Goal: Use online tool/utility: Utilize a website feature to perform a specific function

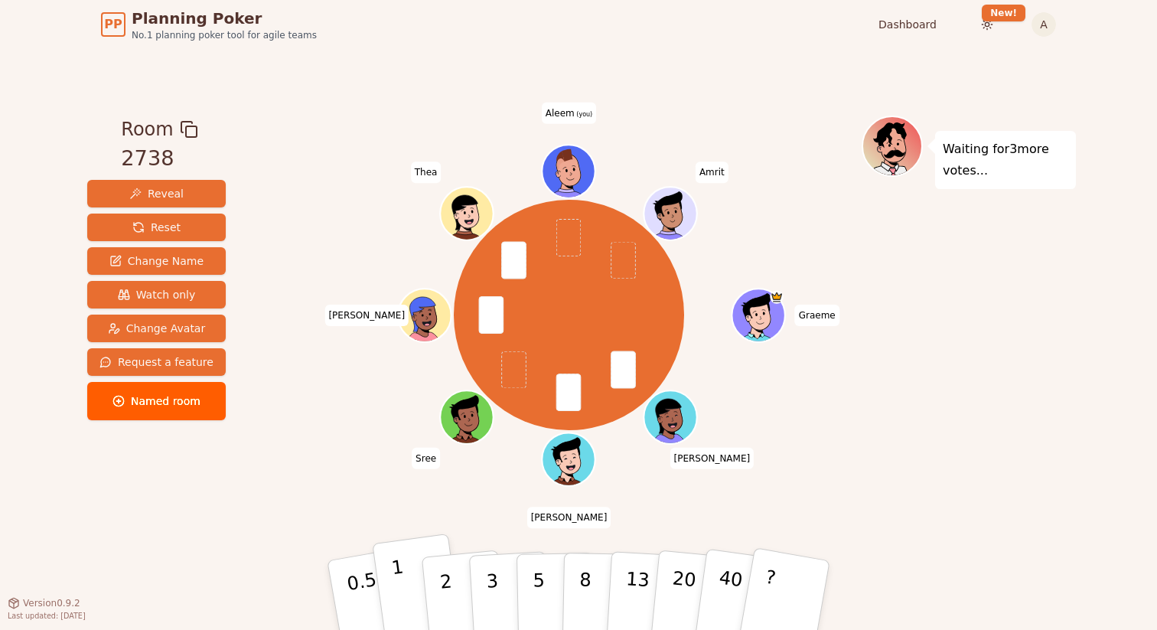
click at [402, 579] on button "1" at bounding box center [417, 596] width 91 height 124
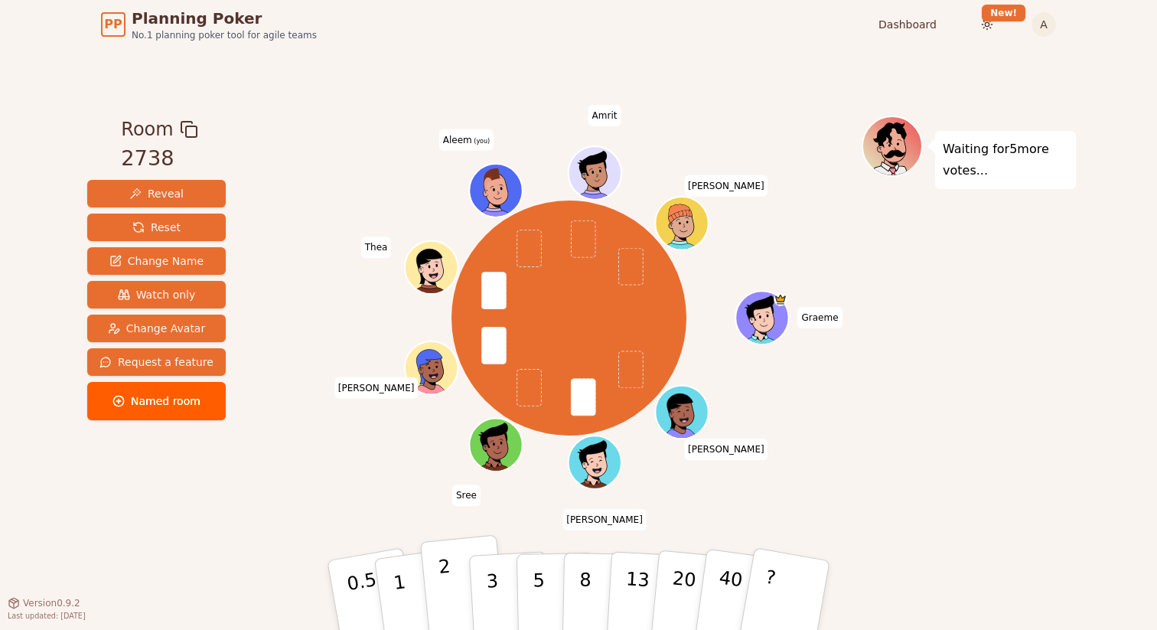
click at [432, 580] on button "2" at bounding box center [463, 596] width 87 height 122
click at [446, 589] on p "2" at bounding box center [448, 597] width 20 height 83
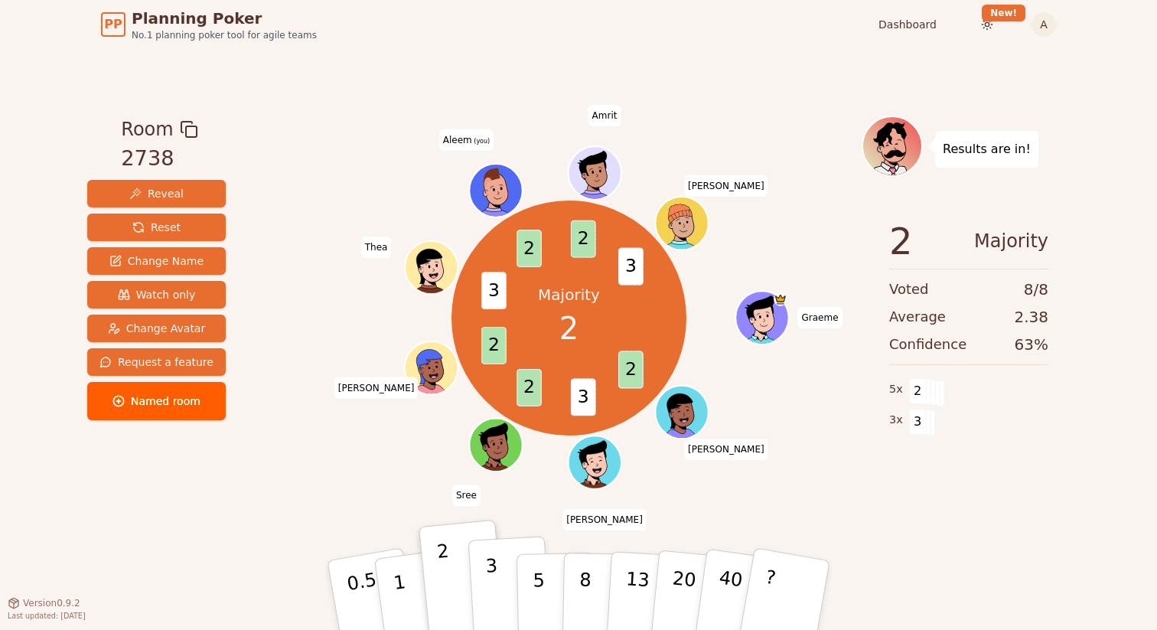
click at [501, 579] on button "3" at bounding box center [509, 595] width 83 height 119
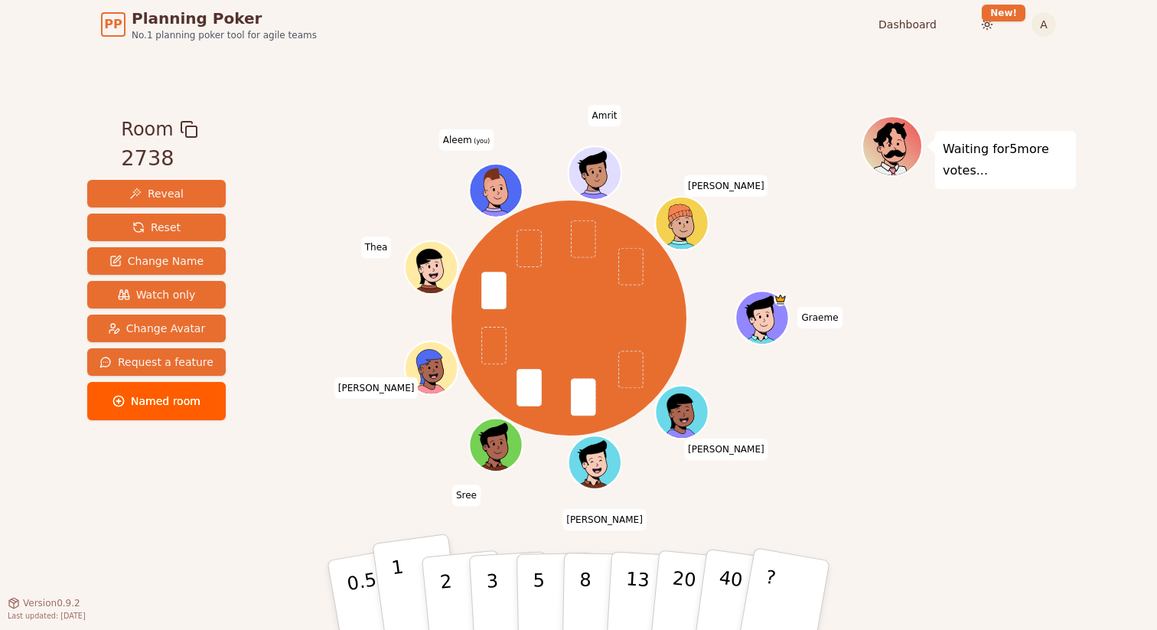
click at [407, 583] on button "1" at bounding box center [417, 596] width 91 height 124
click at [402, 584] on button "1" at bounding box center [417, 596] width 91 height 124
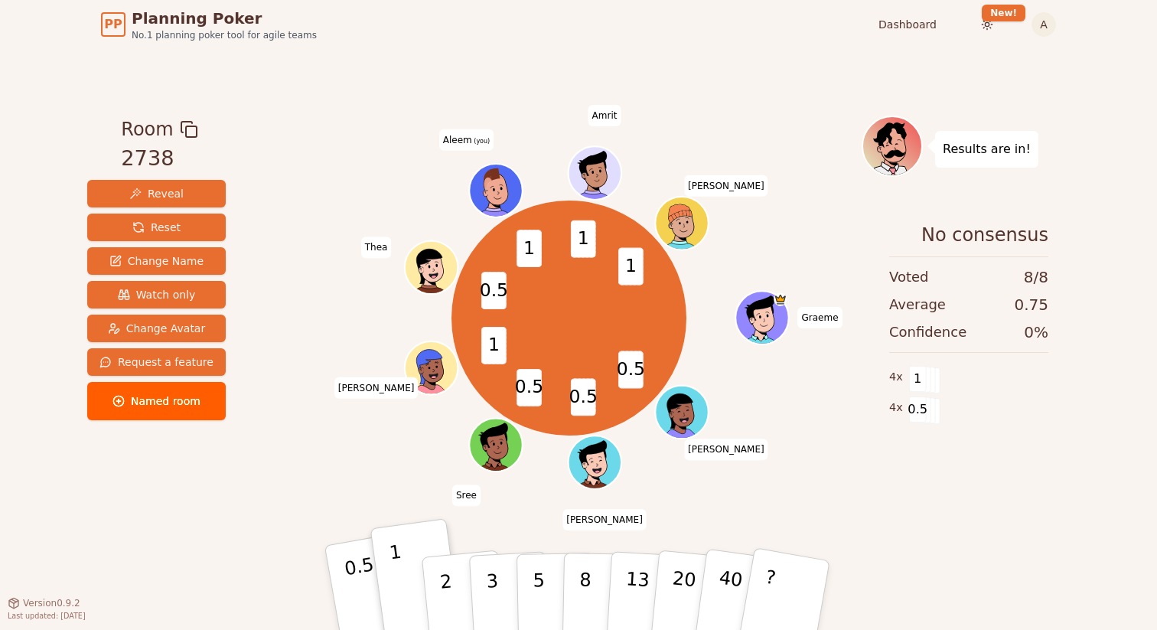
click at [360, 597] on p "0.5" at bounding box center [364, 596] width 43 height 86
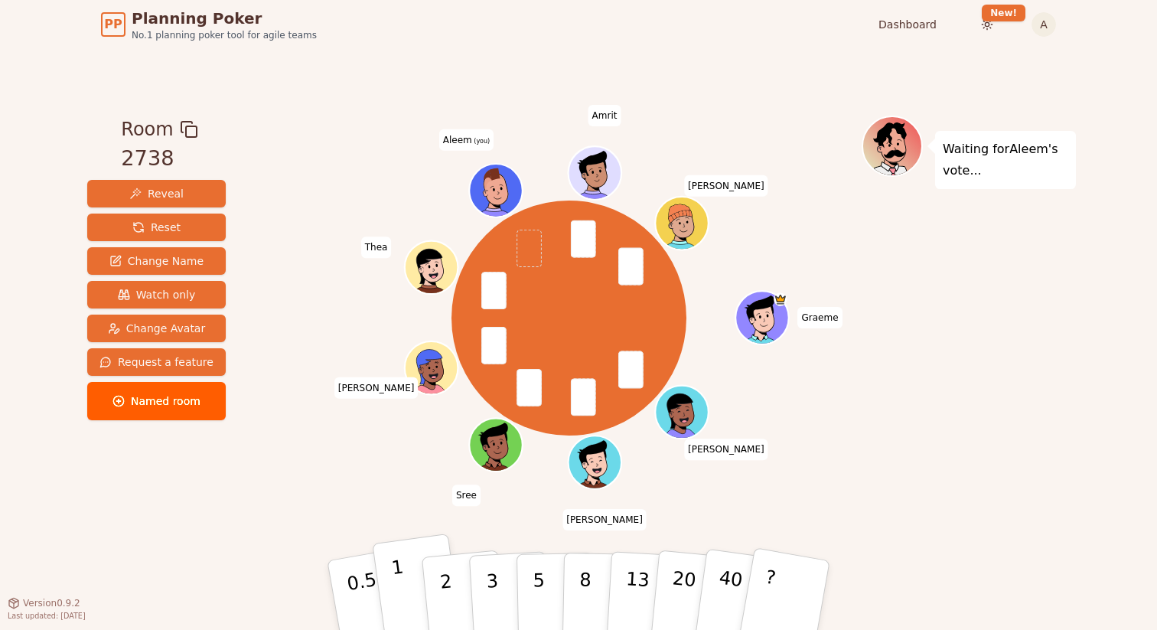
click at [403, 581] on button "1" at bounding box center [417, 596] width 91 height 124
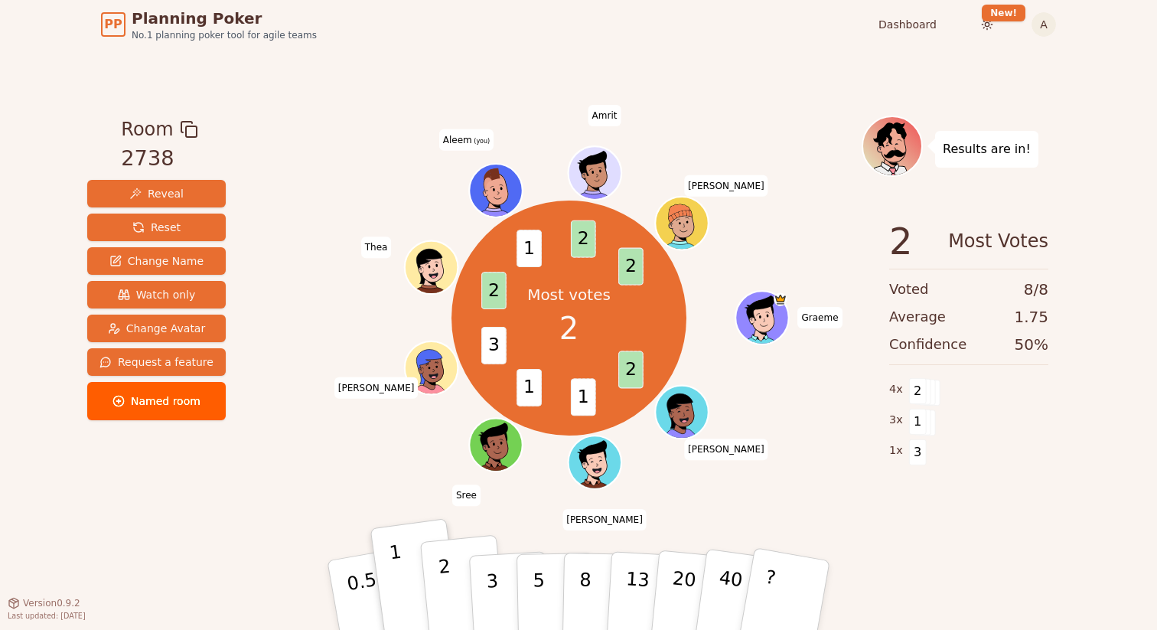
click at [442, 591] on p "2" at bounding box center [448, 597] width 20 height 83
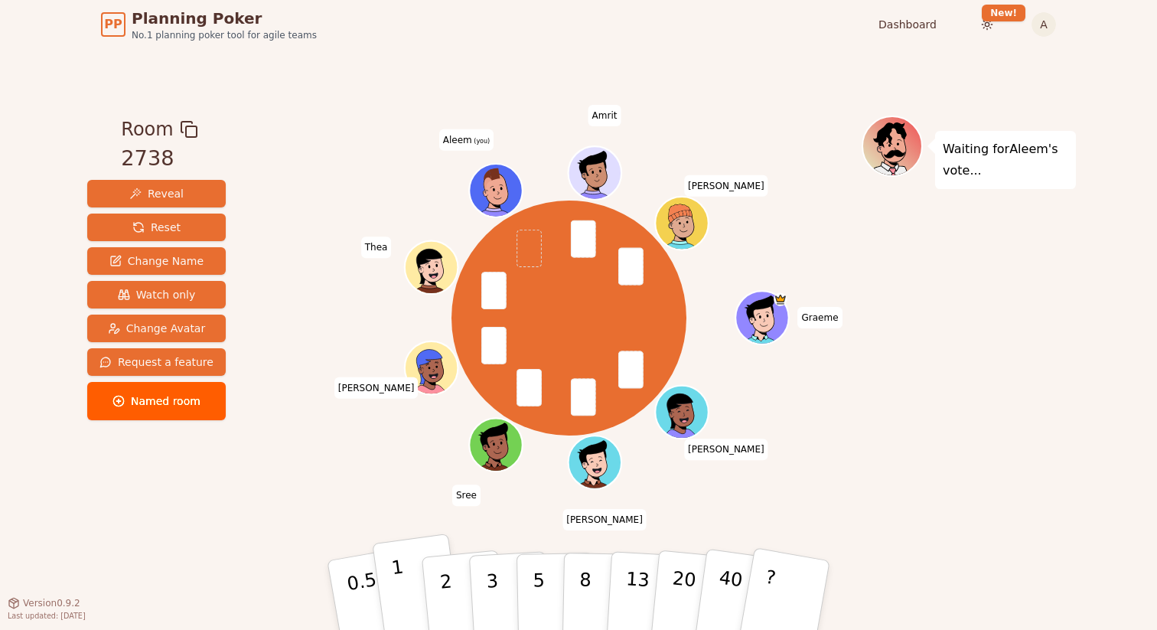
click at [402, 576] on button "1" at bounding box center [417, 596] width 91 height 124
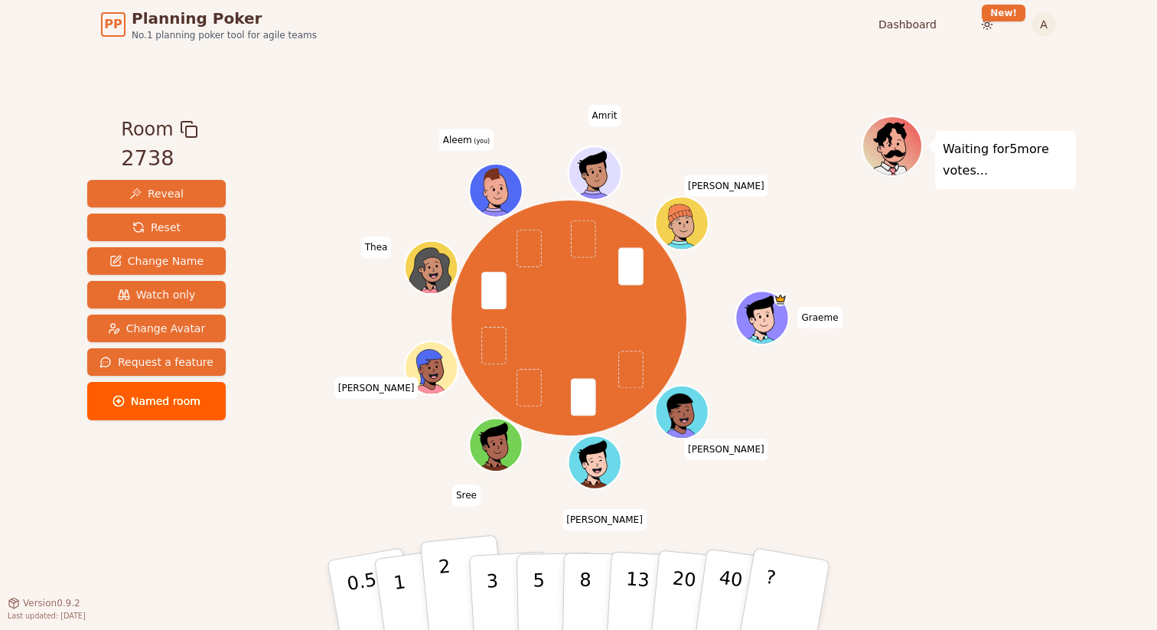
click at [448, 588] on p "2" at bounding box center [448, 597] width 20 height 83
